Goal: Find specific page/section: Find specific page/section

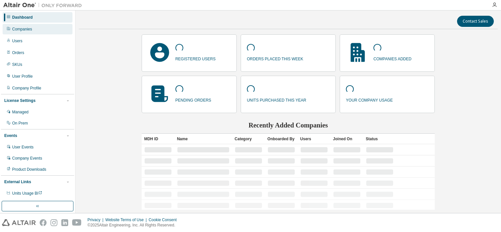
click at [49, 28] on div "Companies" at bounding box center [38, 29] width 70 height 11
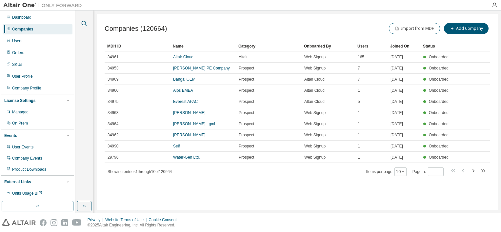
click at [85, 22] on icon "button" at bounding box center [84, 24] width 8 height 8
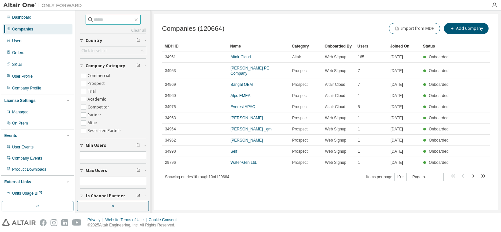
click at [116, 19] on input "text" at bounding box center [113, 19] width 39 height 7
type input "******"
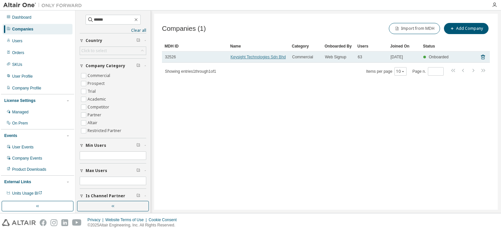
click at [280, 59] on link "Keysight Technologies Sdn Bhd" at bounding box center [258, 57] width 55 height 5
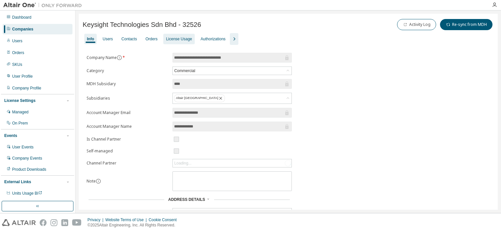
click at [191, 39] on div "License Usage" at bounding box center [178, 39] width 31 height 11
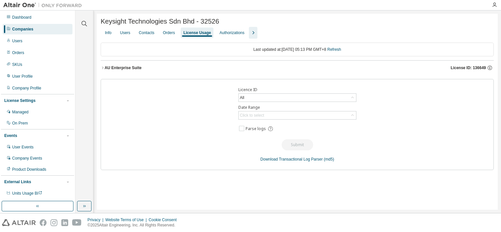
click at [103, 68] on icon "button" at bounding box center [103, 68] width 4 height 4
